Goal: Task Accomplishment & Management: Complete application form

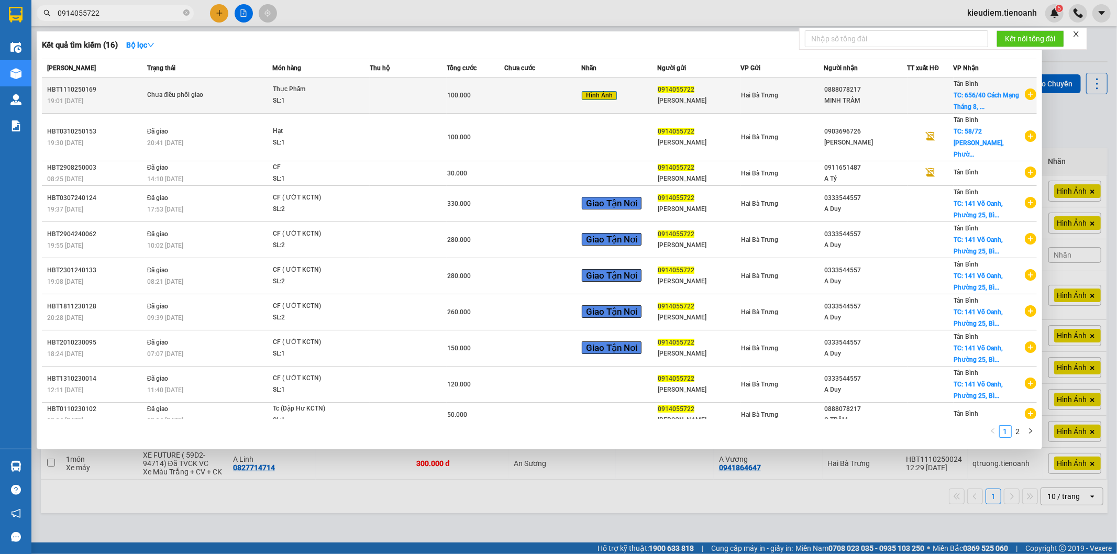
type input "0914055722"
click at [436, 92] on td at bounding box center [408, 96] width 77 height 36
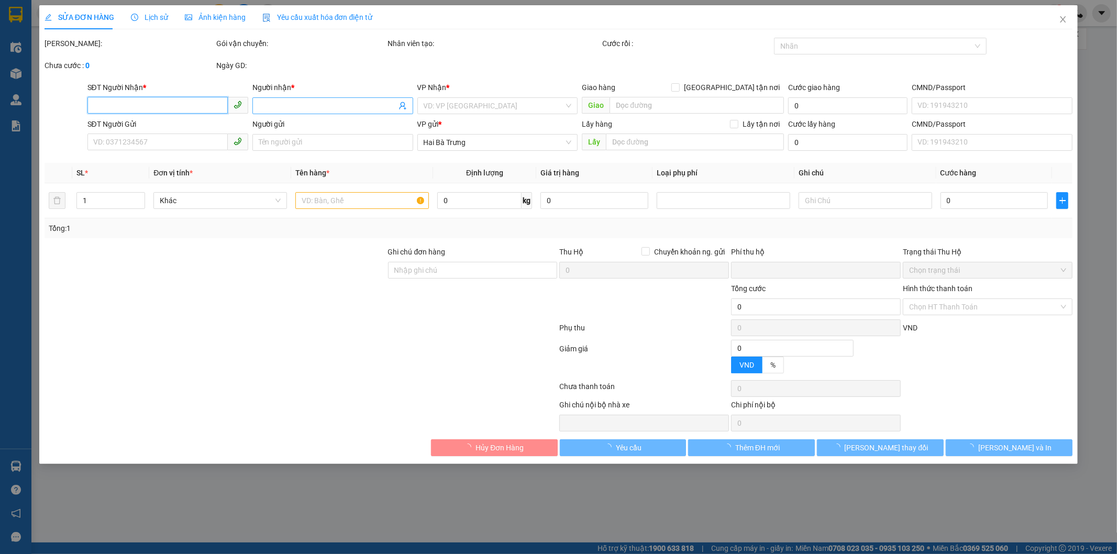
type input "0888078217"
type input "MINH TRÂM"
checkbox input "true"
type input "656/40 Cách Mạng [STREET_ADDRESS][PERSON_NAME]"
type input "0914055722"
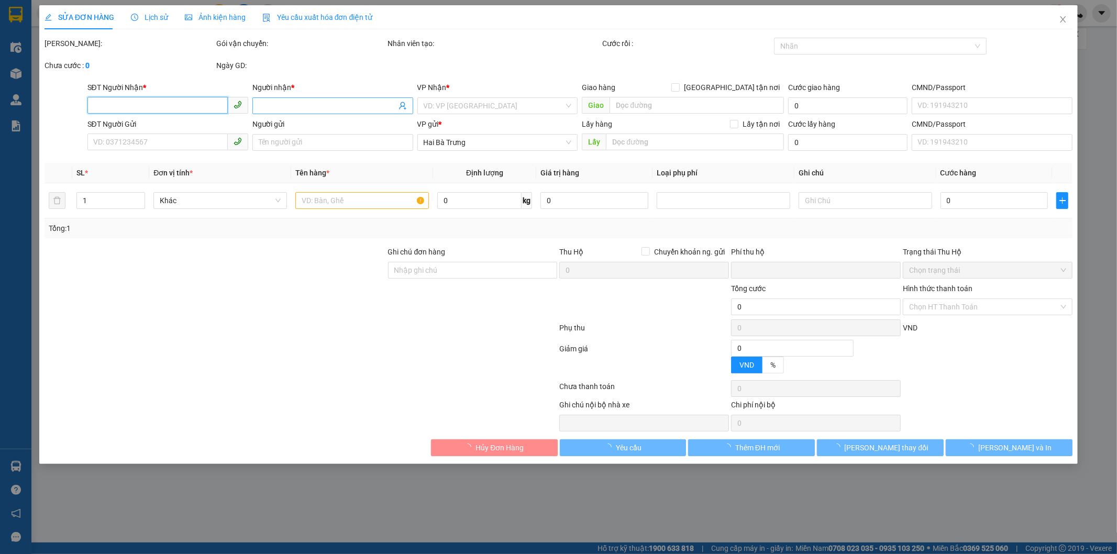
type input "[PERSON_NAME]"
type input "0"
type input "100.000"
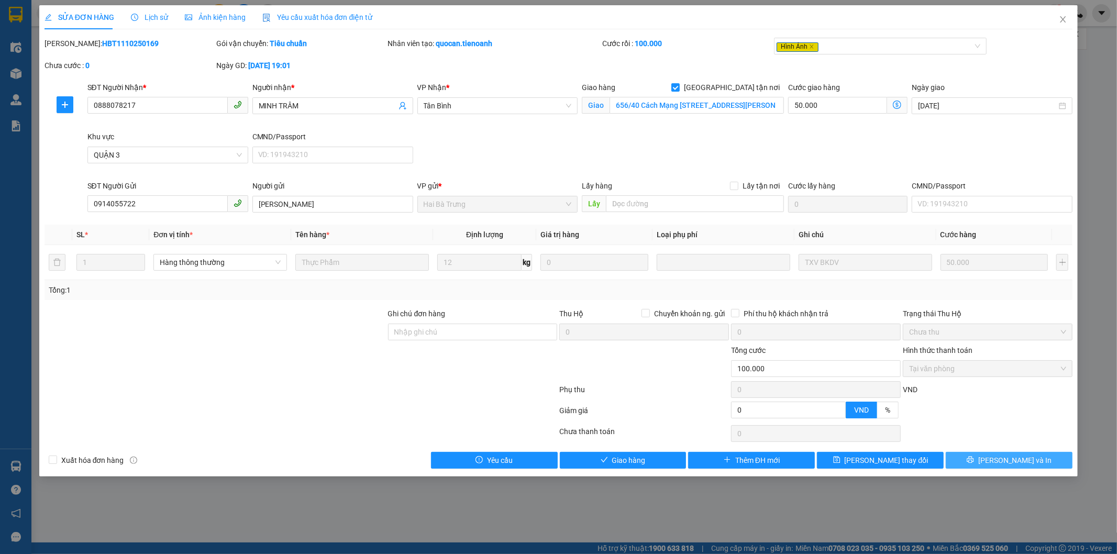
click at [974, 459] on icon "printer" at bounding box center [970, 459] width 7 height 7
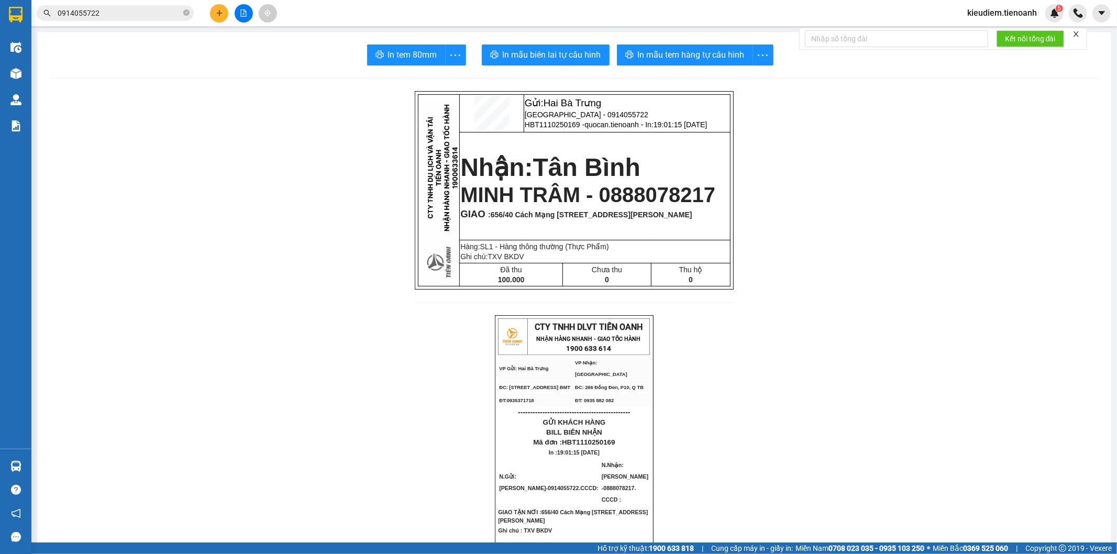
drag, startPoint x: 314, startPoint y: 369, endPoint x: 320, endPoint y: 373, distance: 7.6
click at [184, 16] on icon "close-circle" at bounding box center [186, 12] width 6 height 6
click at [535, 50] on span "In mẫu biên lai tự cấu hình" at bounding box center [552, 54] width 98 height 13
click at [529, 50] on span "In mẫu biên lai tự cấu hình" at bounding box center [552, 54] width 98 height 13
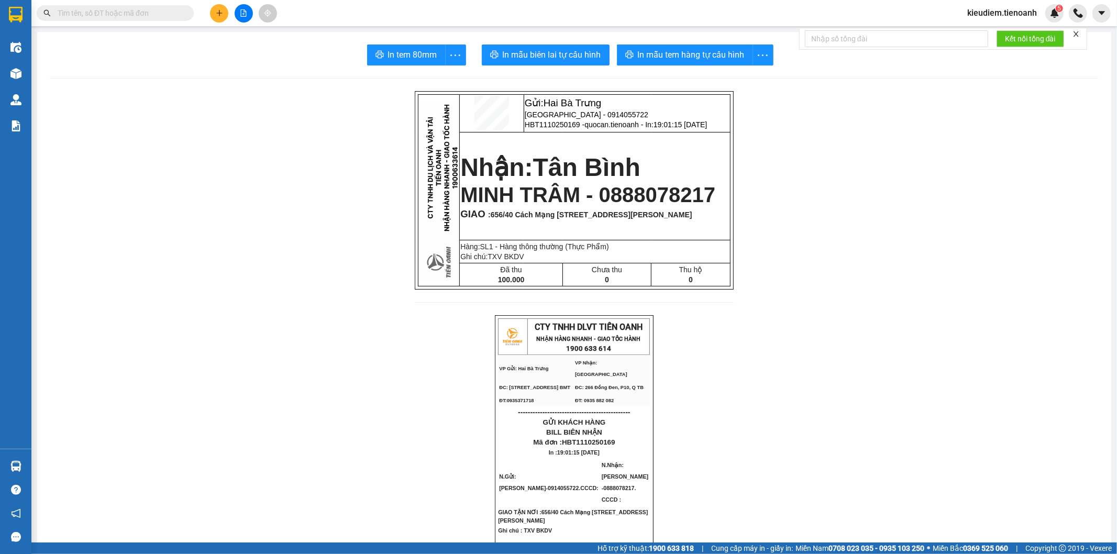
drag, startPoint x: 241, startPoint y: 280, endPoint x: 0, endPoint y: 117, distance: 290.8
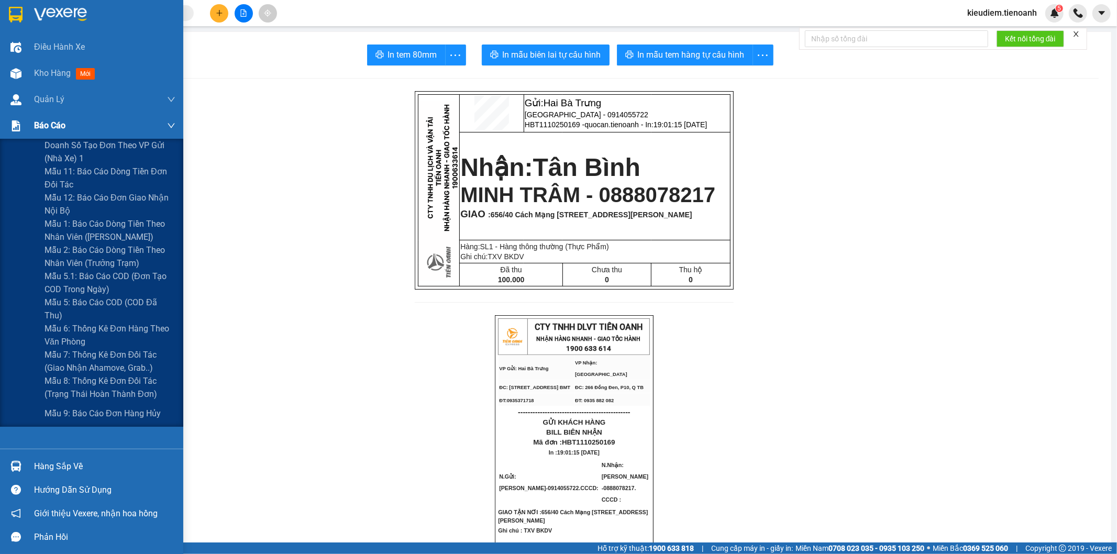
click at [18, 127] on img at bounding box center [15, 125] width 11 height 11
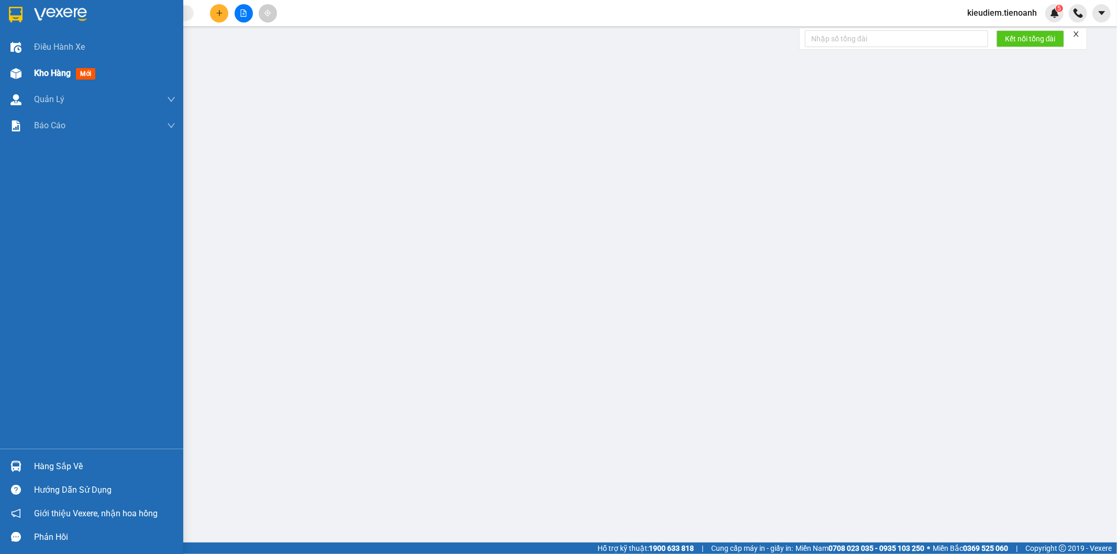
click at [58, 68] on span "Kho hàng" at bounding box center [52, 73] width 37 height 10
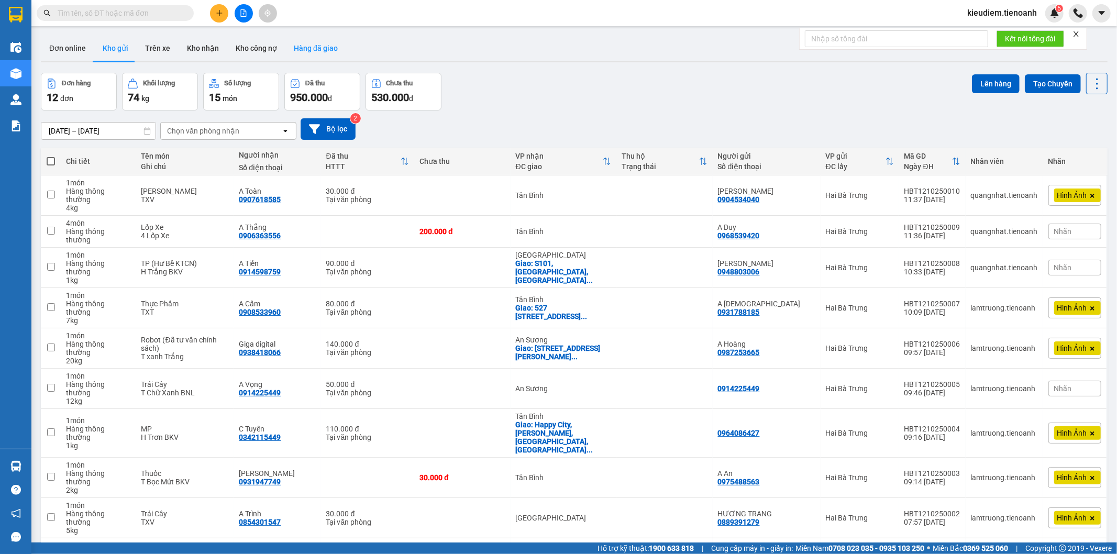
click at [316, 49] on button "Hàng đã giao" at bounding box center [315, 48] width 61 height 25
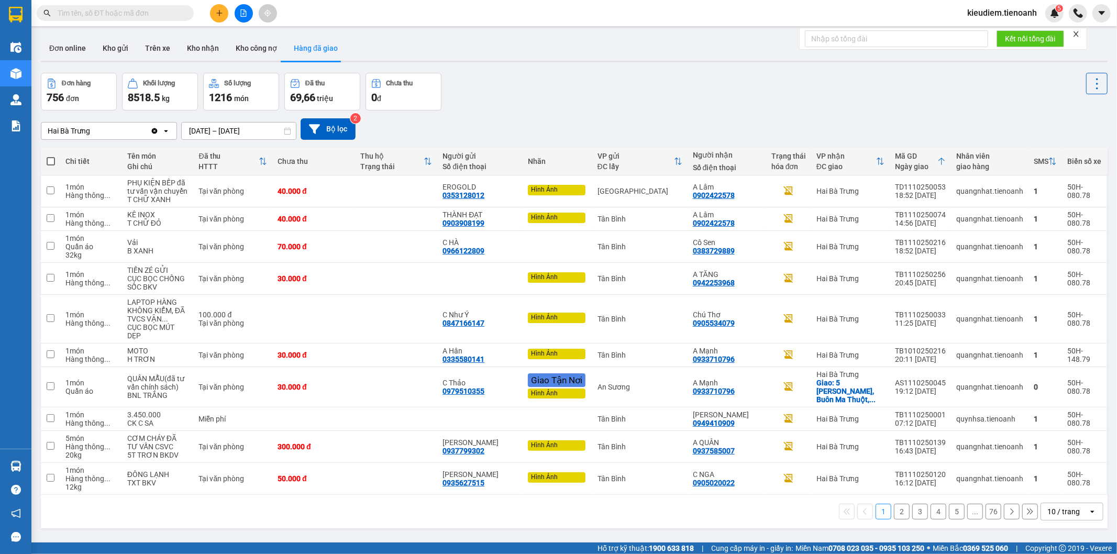
click at [920, 119] on div "Hai Bà Trưng Clear value open [DATE] – [DATE] Press the down arrow key to inter…" at bounding box center [574, 128] width 1067 height 21
click at [647, 91] on div "Đơn hàng 756 đơn Khối lượng 8518.5 kg Số lượng 1216 món Đã thu 69,66 triệu Chưa…" at bounding box center [574, 92] width 1067 height 38
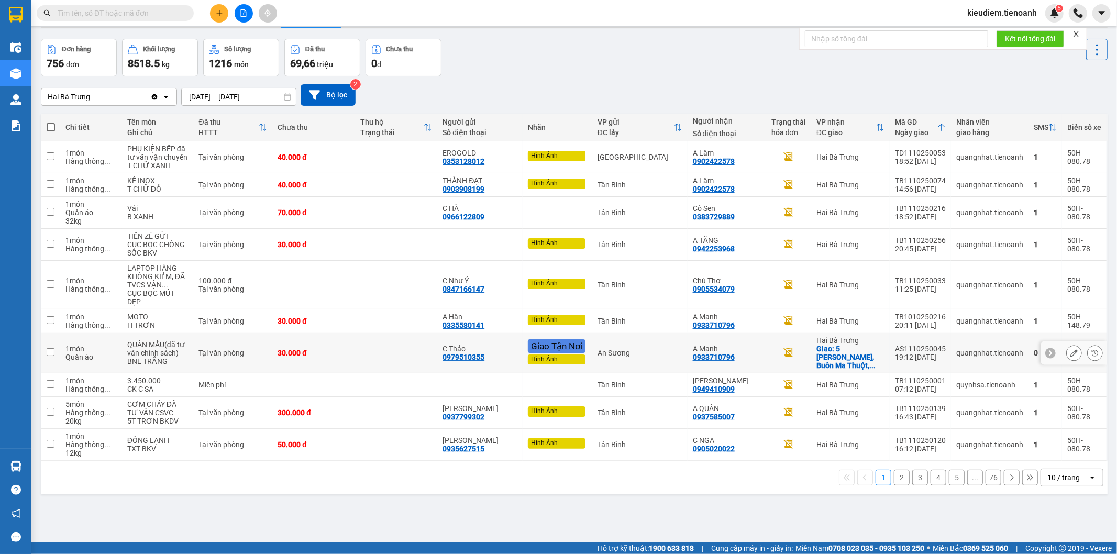
scroll to position [48, 0]
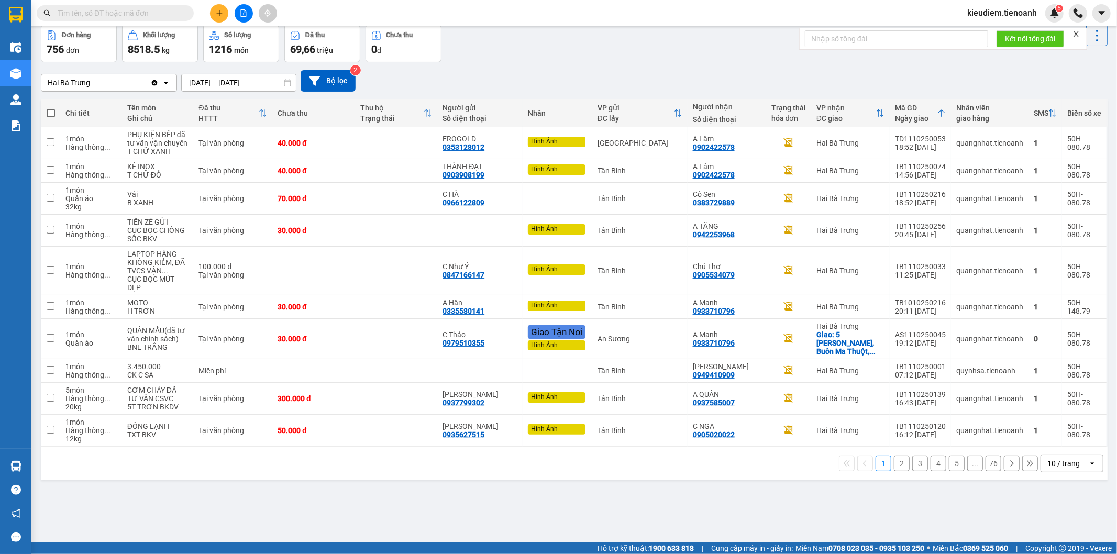
click at [1056, 458] on div "10 / trang" at bounding box center [1063, 463] width 32 height 10
click at [1060, 422] on span "100 / trang" at bounding box center [1059, 427] width 38 height 10
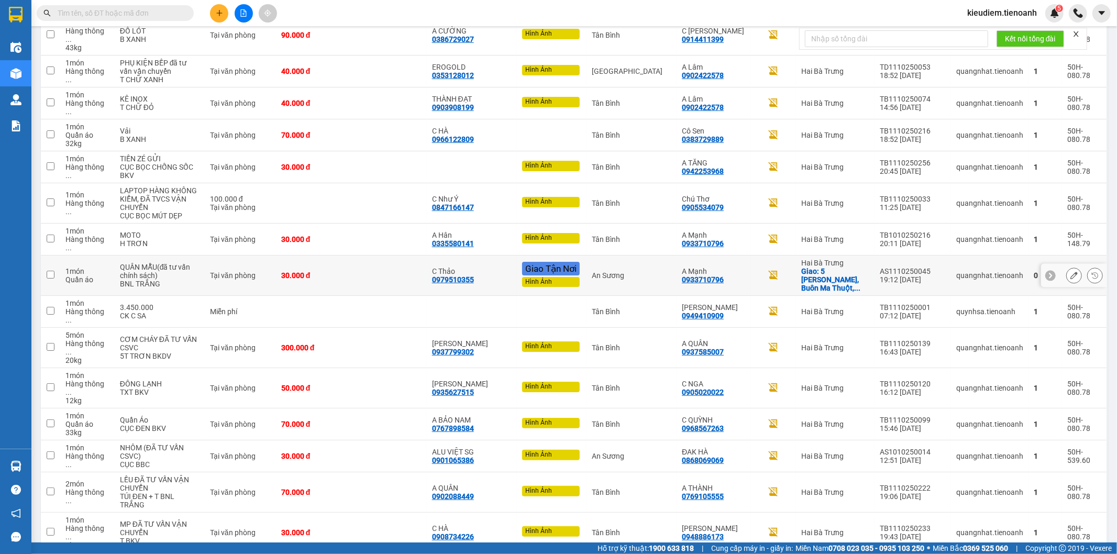
scroll to position [465, 0]
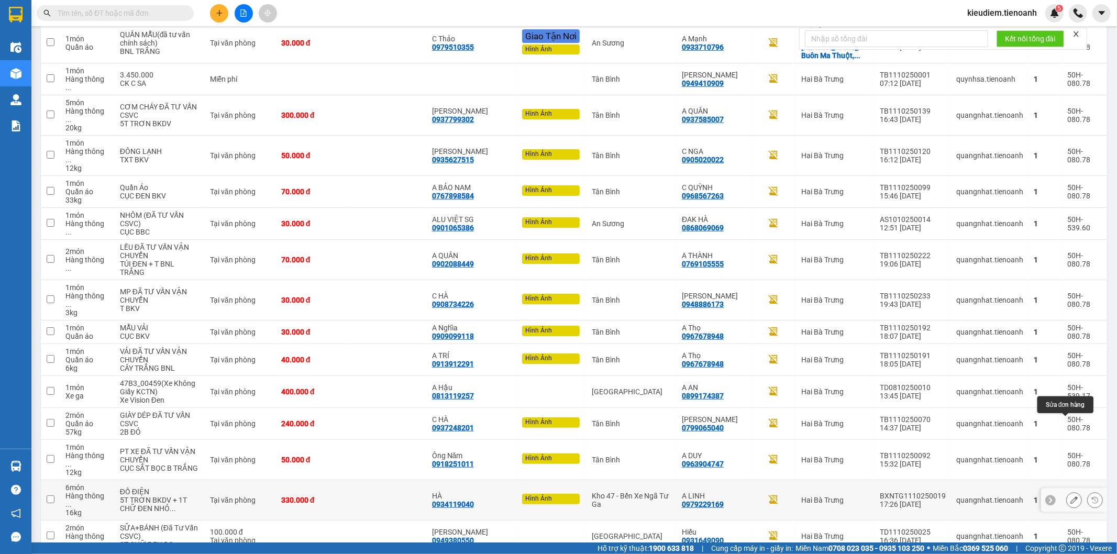
click at [1070, 496] on icon at bounding box center [1073, 499] width 7 height 7
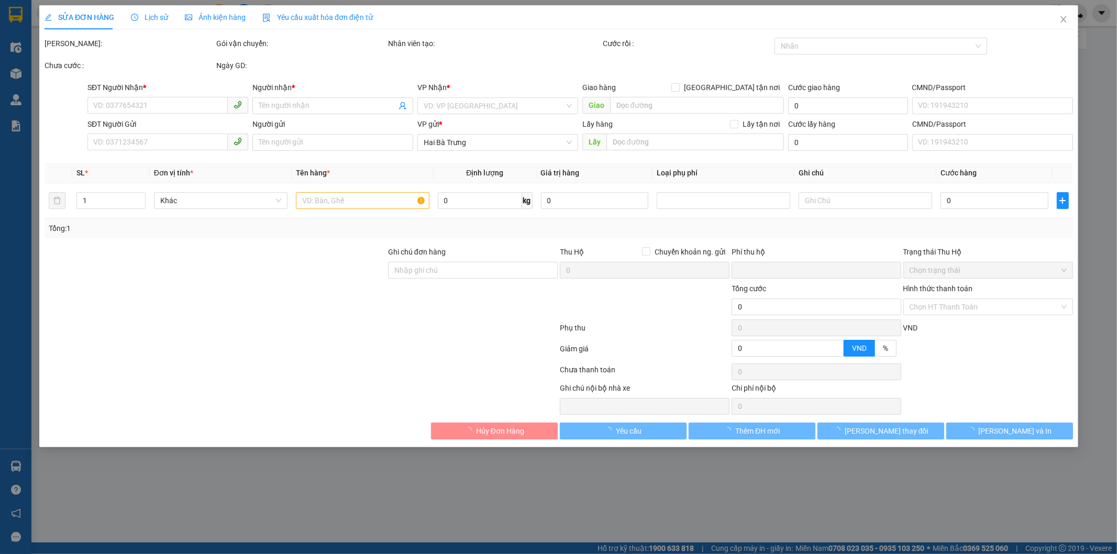
type input "0979229169"
type input "A LINH"
type input "0934119040"
type input "HÀ"
type input "0"
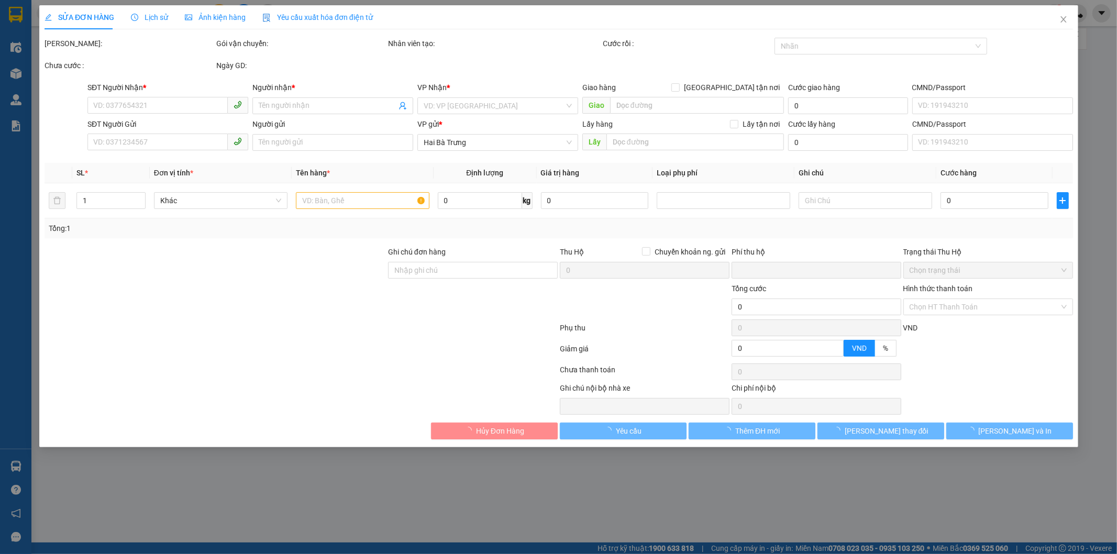
type input "330.000"
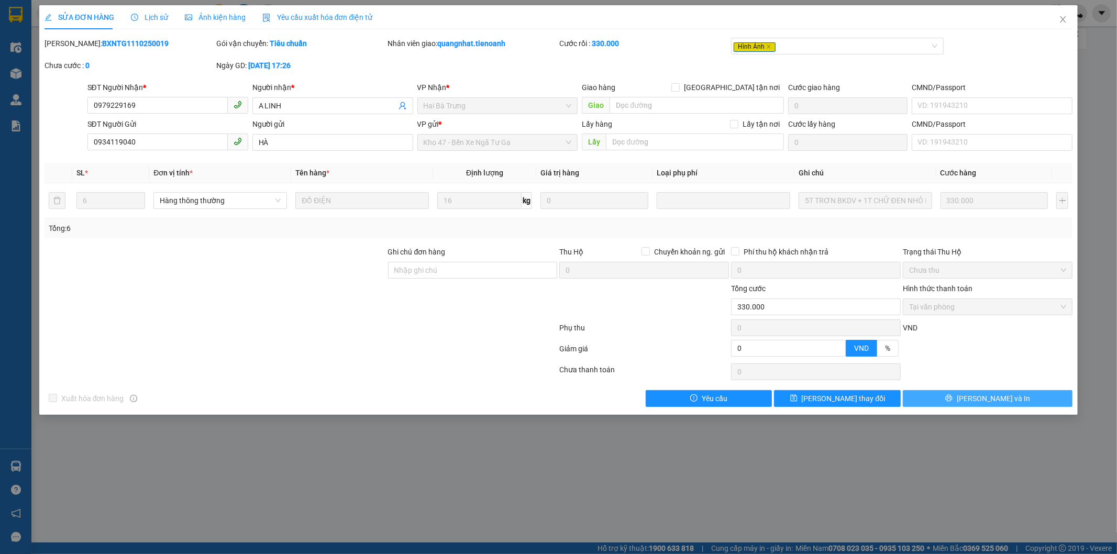
click at [953, 396] on icon "printer" at bounding box center [948, 397] width 7 height 7
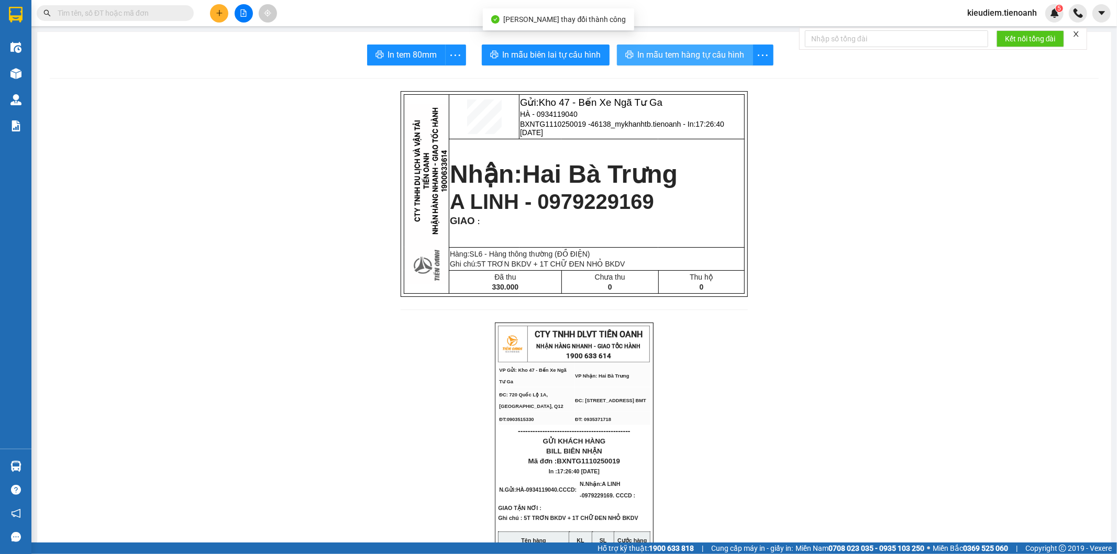
click at [667, 58] on span "In mẫu tem hàng tự cấu hình" at bounding box center [691, 54] width 107 height 13
click at [562, 173] on span "Hai Bà Trưng" at bounding box center [600, 174] width 156 height 28
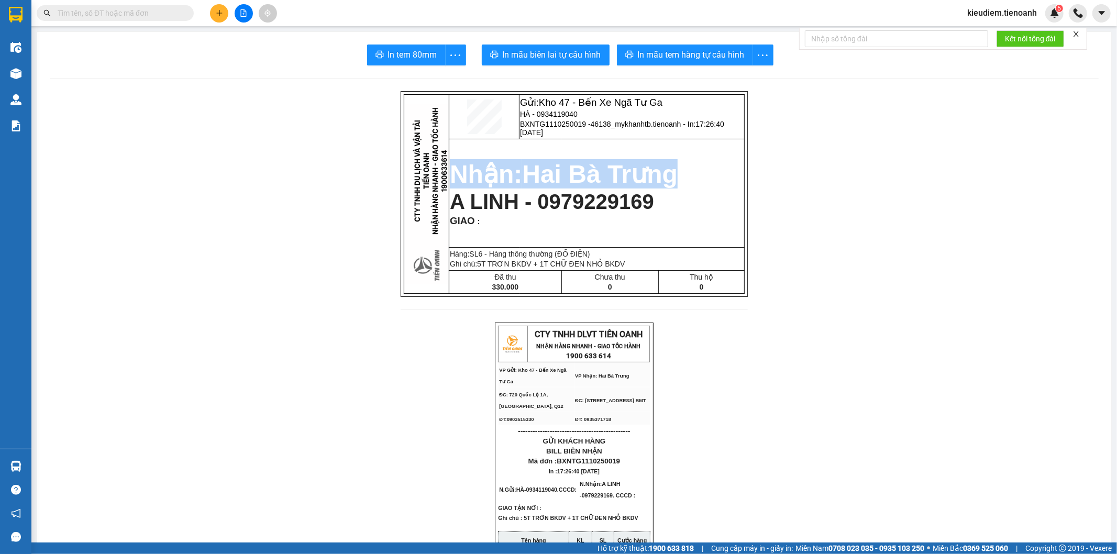
click at [562, 173] on span "Hai Bà Trưng" at bounding box center [600, 174] width 156 height 28
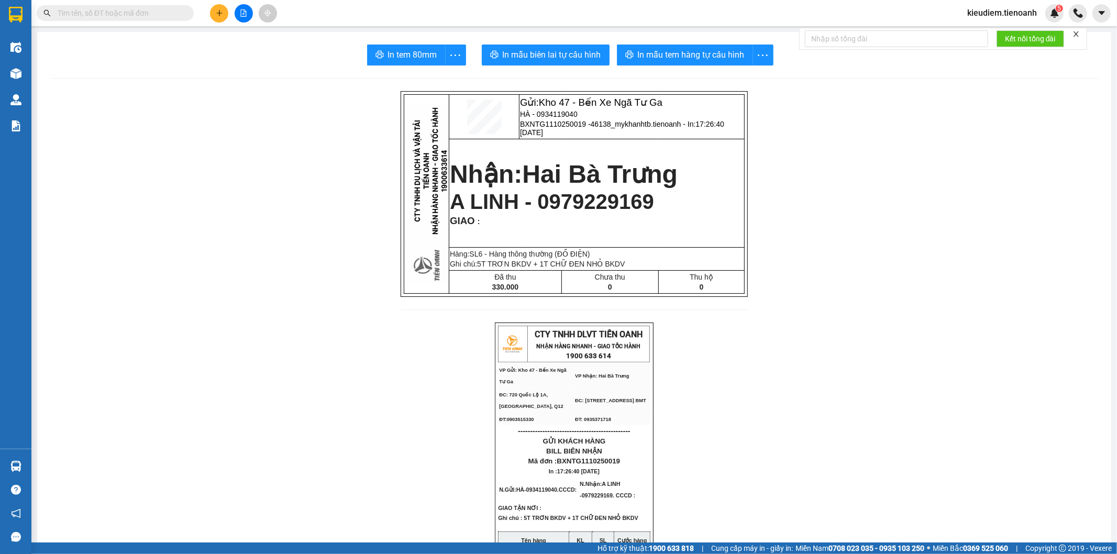
click at [632, 236] on td "Nhận: Hai Bà Trưng A LINH - 0979229169 GIAO :" at bounding box center [596, 193] width 295 height 108
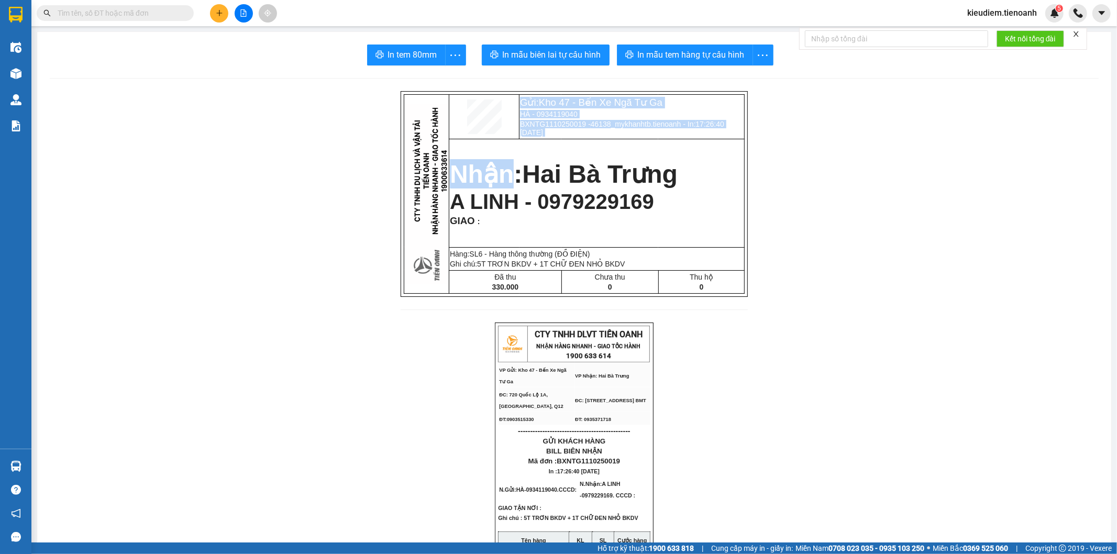
drag, startPoint x: 458, startPoint y: 101, endPoint x: 501, endPoint y: 145, distance: 61.5
click at [501, 145] on tbody "Gửi: Kho 47 - Bến Xe Ngã Tư Ga HÀ - 0934119040 BXNTG1110250019 - 46138_mykhanht…" at bounding box center [574, 194] width 341 height 199
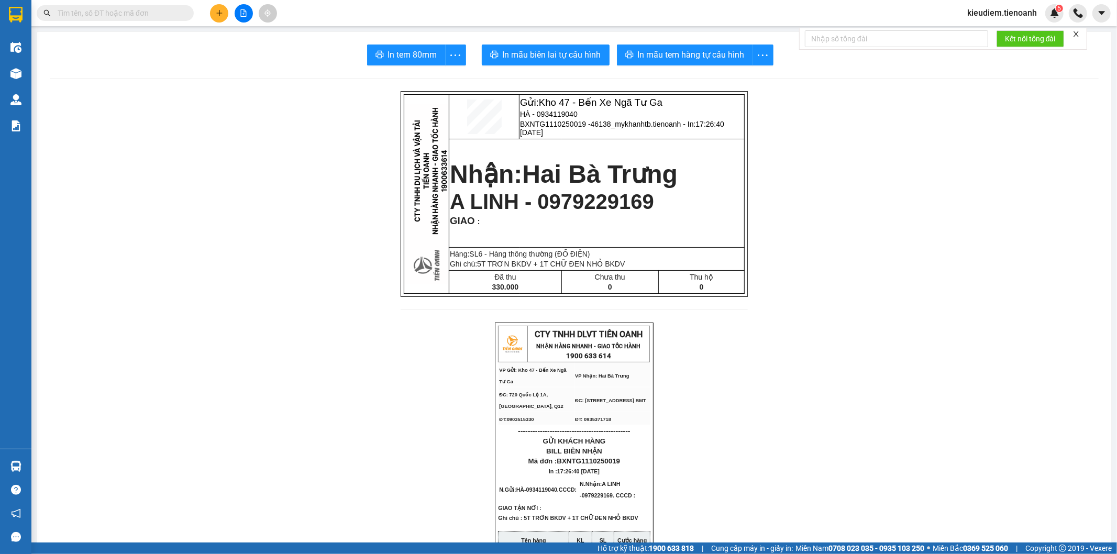
drag, startPoint x: 956, startPoint y: 382, endPoint x: 946, endPoint y: 385, distance: 9.9
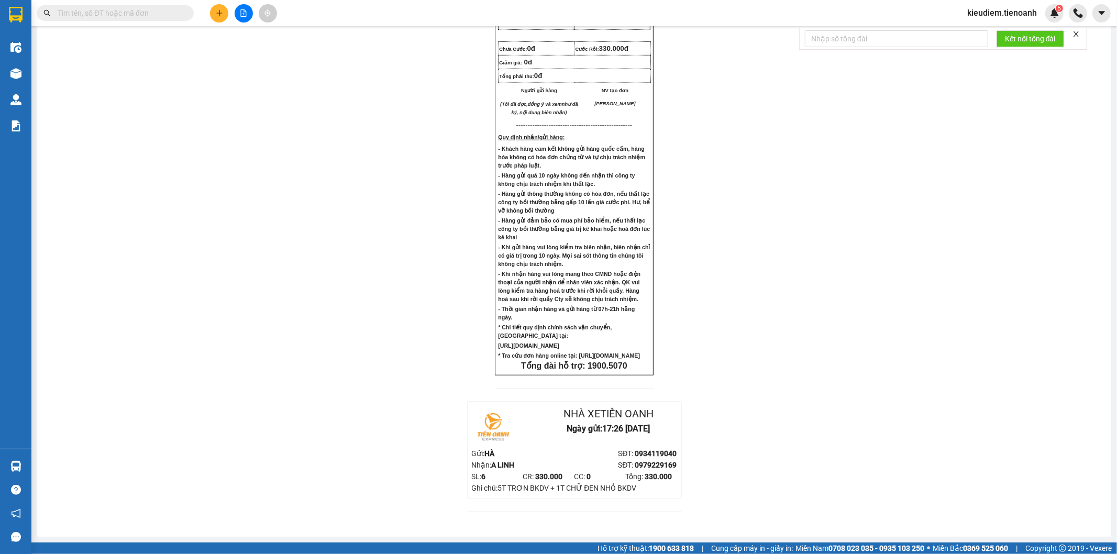
scroll to position [690, 0]
click at [590, 465] on div "SĐT: 0979229169" at bounding box center [625, 465] width 103 height 12
click at [556, 473] on span "330.000" at bounding box center [549, 476] width 27 height 8
click at [644, 461] on span "0979229169" at bounding box center [656, 465] width 42 height 8
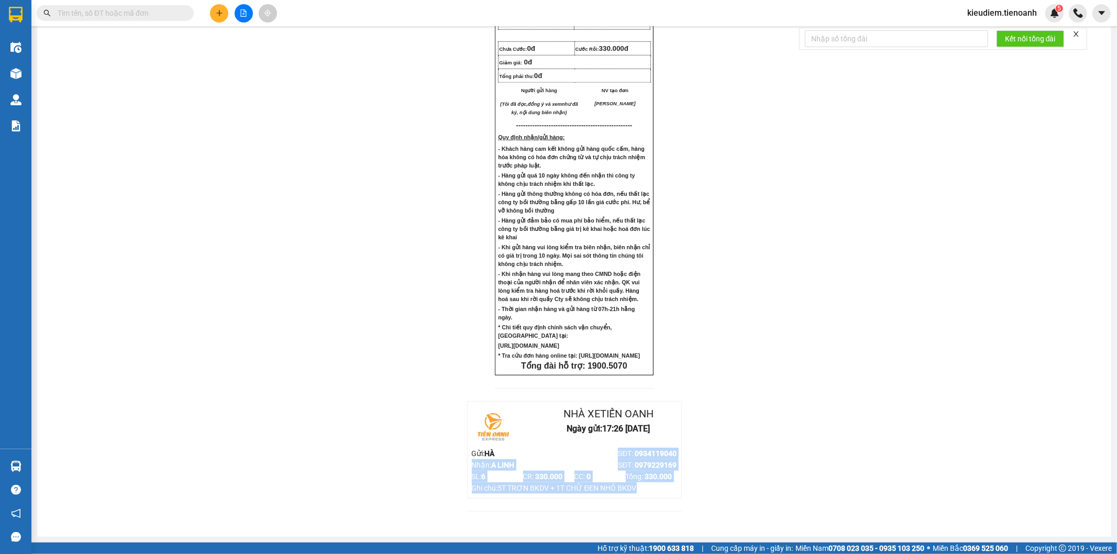
drag, startPoint x: 672, startPoint y: 487, endPoint x: 570, endPoint y: 448, distance: 109.2
click at [570, 448] on div "Nhà xe Tiến Oanh Ngày gửi: 17:26 [DATE] Gửi: HÀ SĐT: 0934119040 Nhận: A LINH SĐ…" at bounding box center [575, 450] width 214 height 96
click at [574, 448] on div "SĐT: 0934119040" at bounding box center [625, 454] width 103 height 12
click at [714, 446] on div "Gửi: Kho 47 - Bến Xe Ngã Tư Ga HÀ - 0934119040 BXNTG1110250019 - 46138_mykhanht…" at bounding box center [574, 7] width 1049 height 1034
click at [819, 245] on div "Gửi: Kho 47 - Bến Xe Ngã Tư Ga HÀ - 0934119040 BXNTG1110250019 - 46138_mykhanht…" at bounding box center [574, 7] width 1049 height 1034
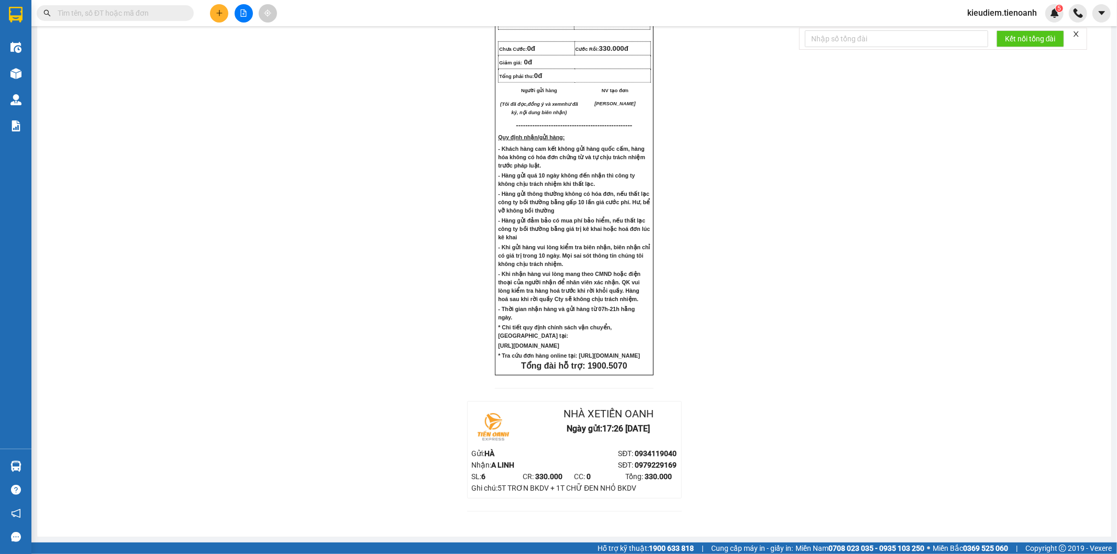
click at [722, 352] on div "Gửi: Kho 47 - Bến Xe Ngã Tư Ga HÀ - 0934119040 BXNTG1110250019 - 46138_mykhanht…" at bounding box center [574, 7] width 1049 height 1034
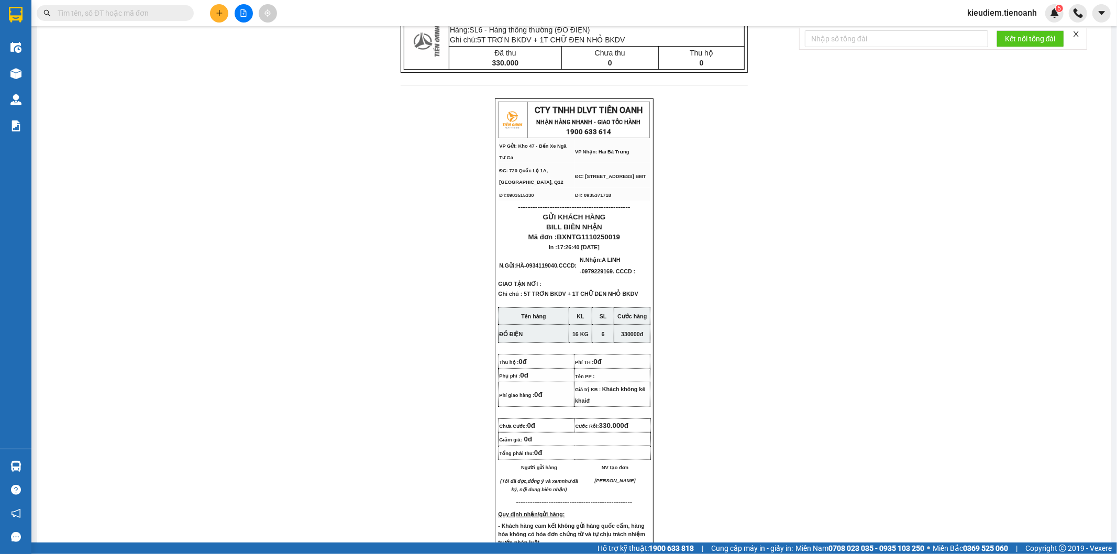
scroll to position [0, 0]
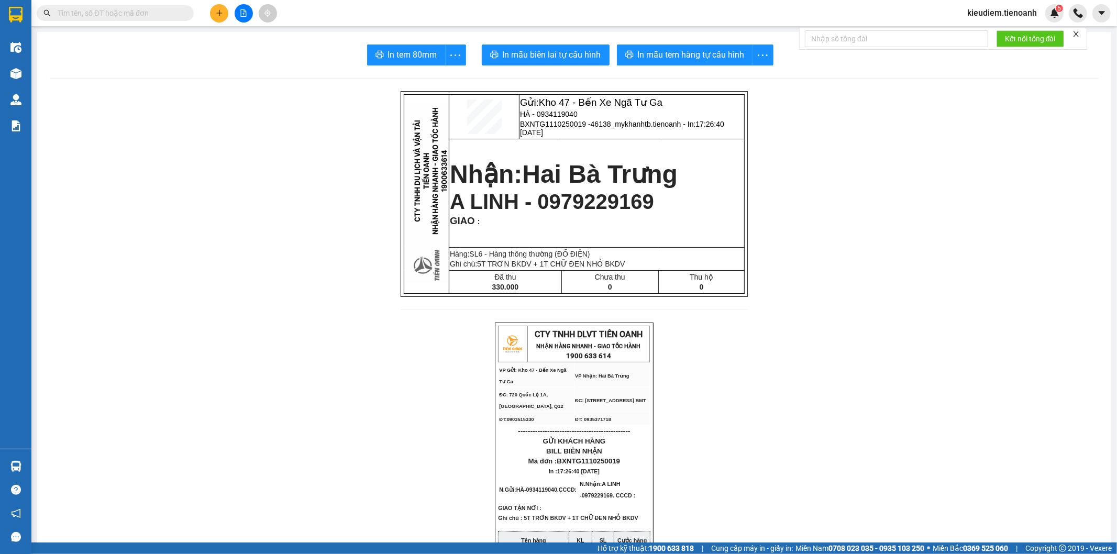
click at [610, 362] on td "CTY TNHH DLVT TIẾN OANH NHẬN HÀNG NHANH - GIAO TỐC HÀNH 1900 633 614" at bounding box center [588, 344] width 122 height 36
